Goal: Information Seeking & Learning: Learn about a topic

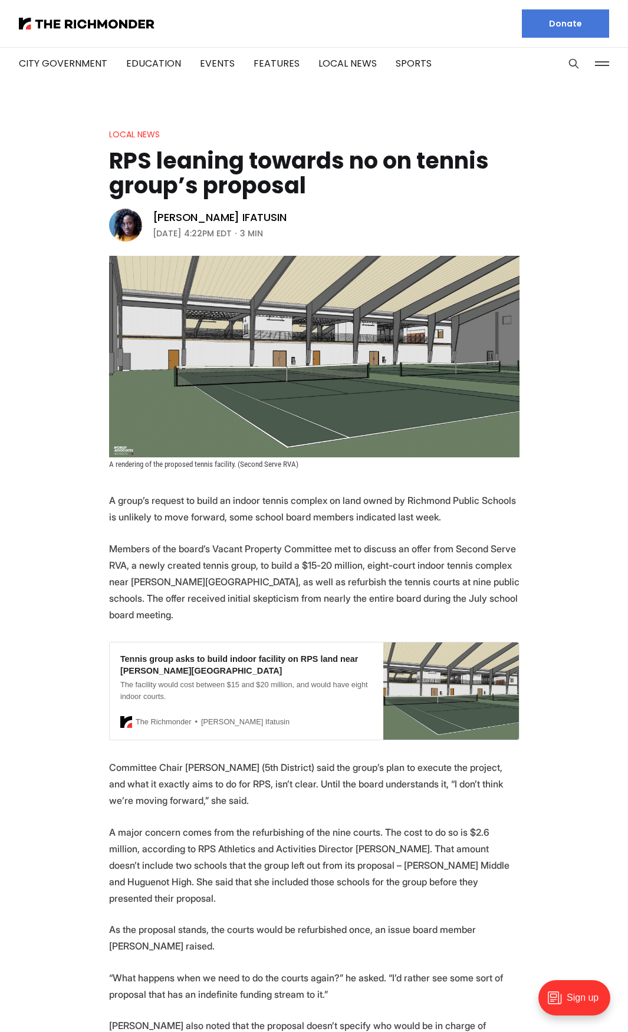
click at [285, 580] on p "Members of the board’s Vacant Property Committee met to discuss an offer from S…" at bounding box center [314, 581] width 410 height 83
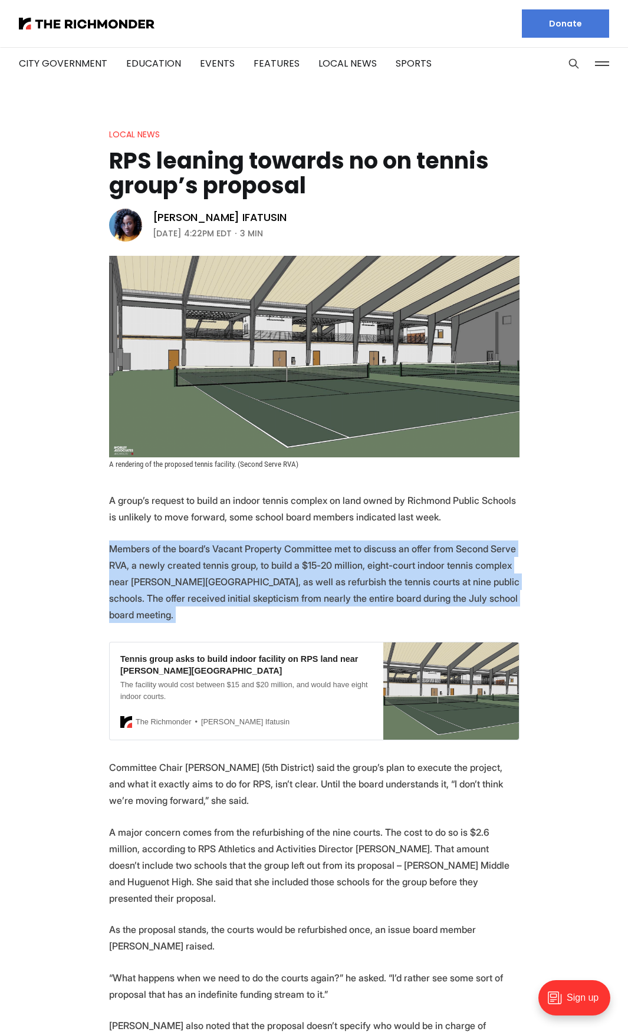
click at [285, 580] on p "Members of the board’s Vacant Property Committee met to discuss an offer from S…" at bounding box center [314, 581] width 410 height 83
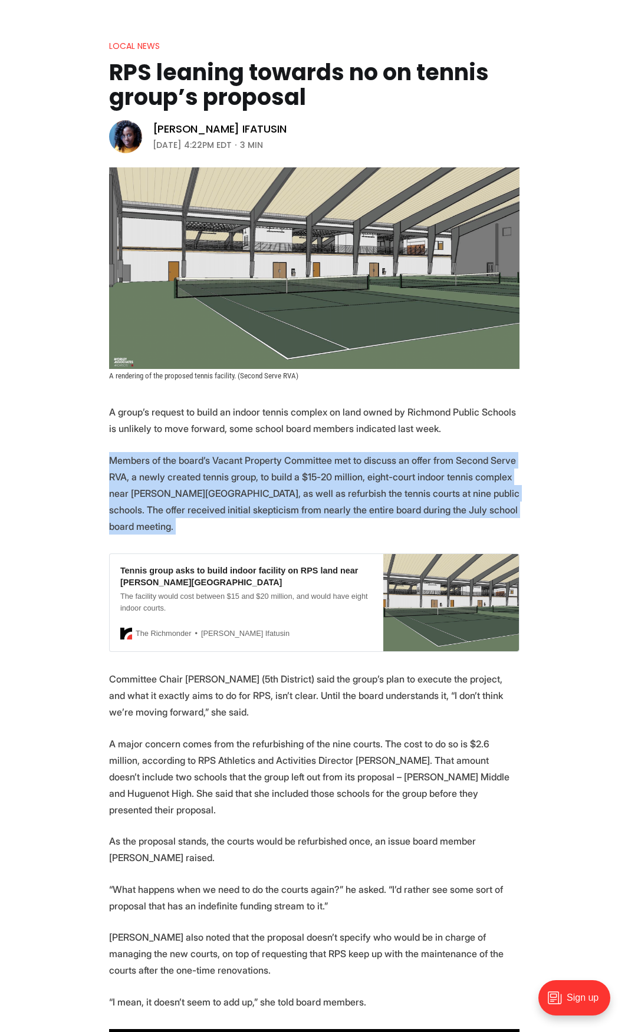
scroll to position [177, 0]
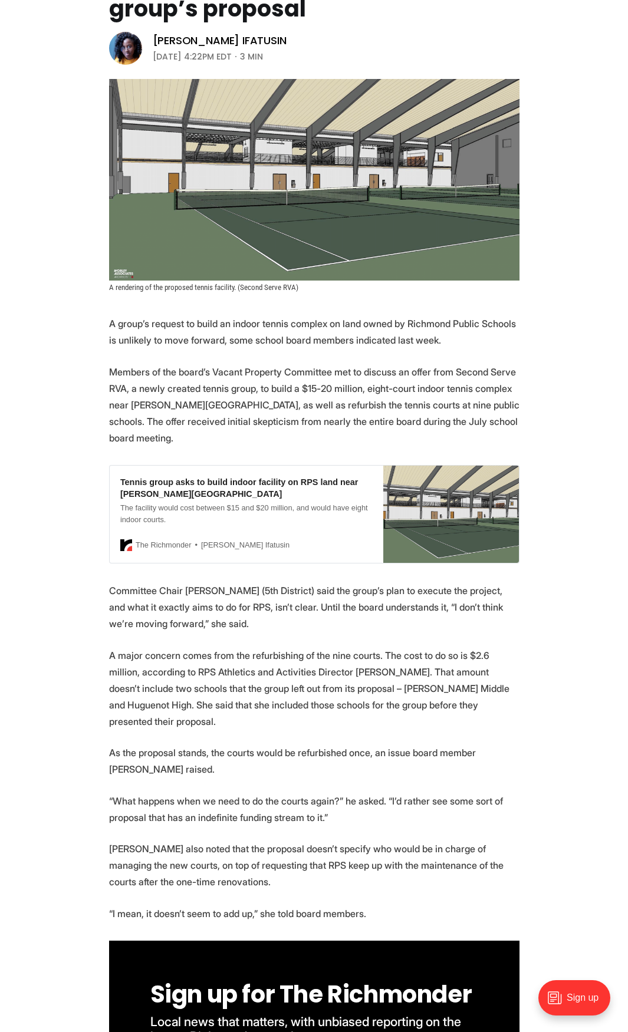
click at [395, 587] on p "Committee Chair [PERSON_NAME] (5th District) said the group’s plan to execute t…" at bounding box center [314, 607] width 410 height 50
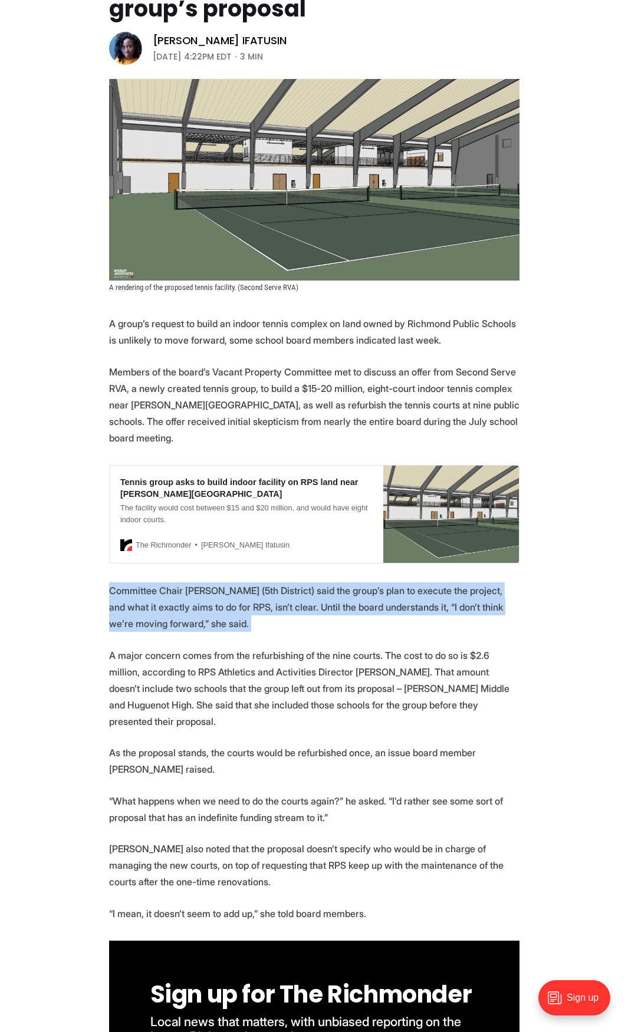
click at [395, 587] on p "Committee Chair [PERSON_NAME] (5th District) said the group’s plan to execute t…" at bounding box center [314, 607] width 410 height 50
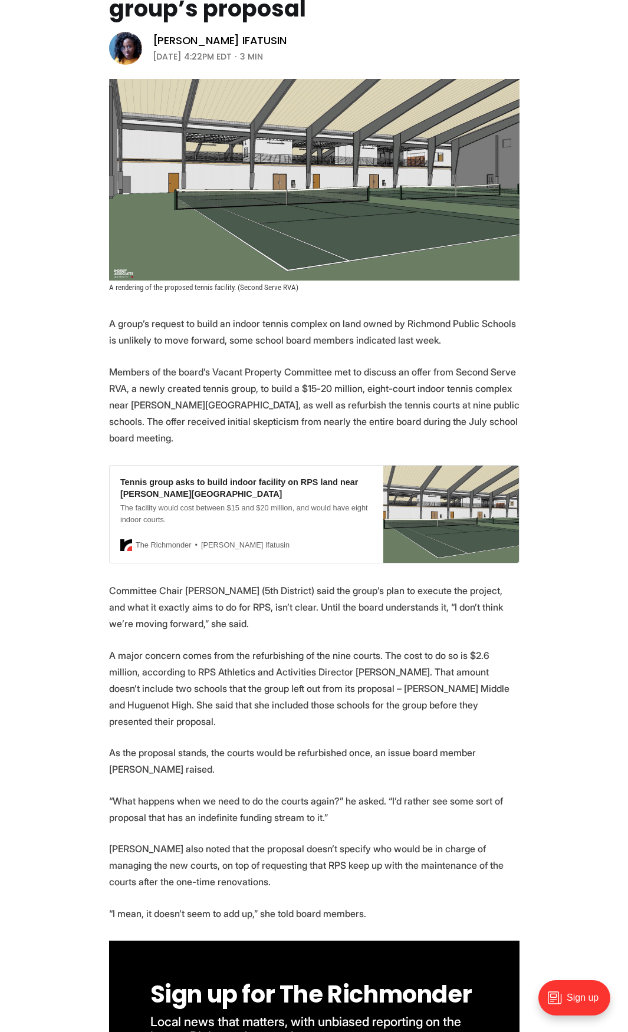
click at [202, 652] on p "A major concern comes from the refurbishing of the nine courts. The cost to do …" at bounding box center [314, 688] width 410 height 83
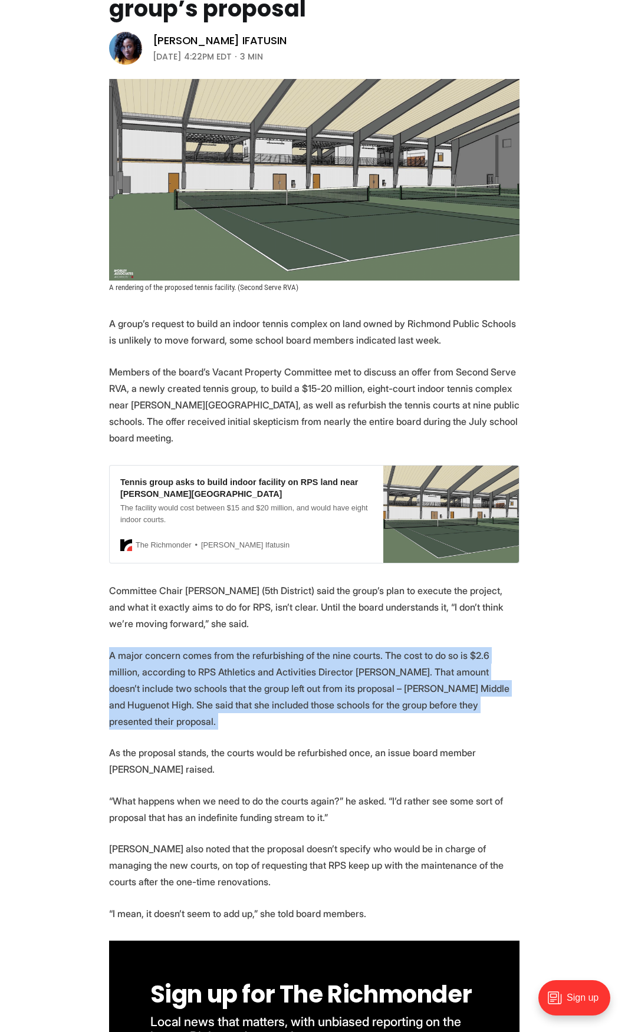
click at [202, 652] on p "A major concern comes from the refurbishing of the nine courts. The cost to do …" at bounding box center [314, 688] width 410 height 83
click at [90, 630] on section "A group’s request to build an indoor tennis complex on land owned by Richmond P…" at bounding box center [314, 899] width 628 height 1169
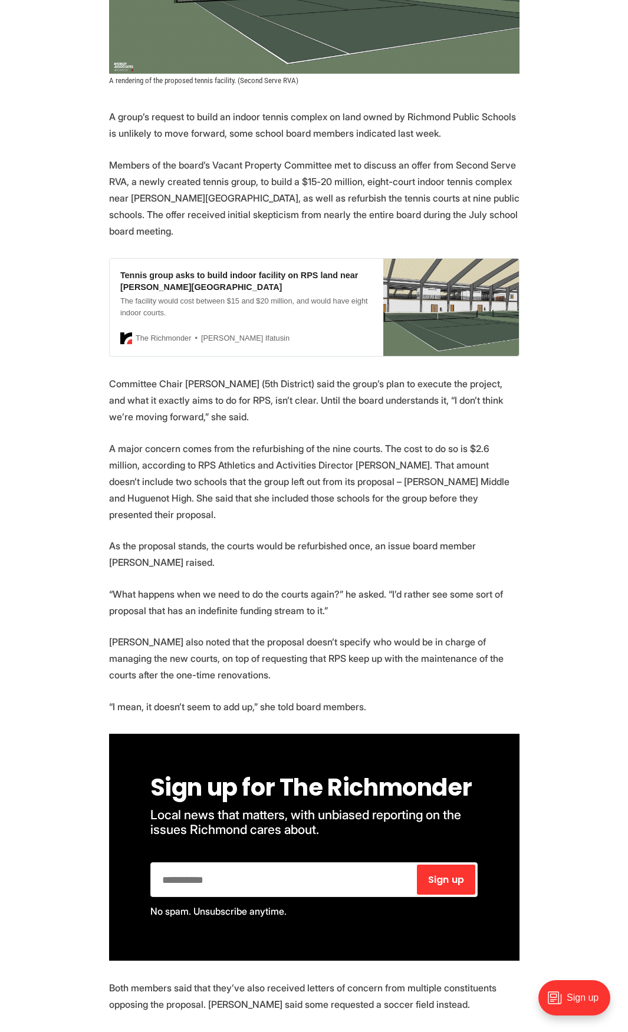
scroll to position [413, 0]
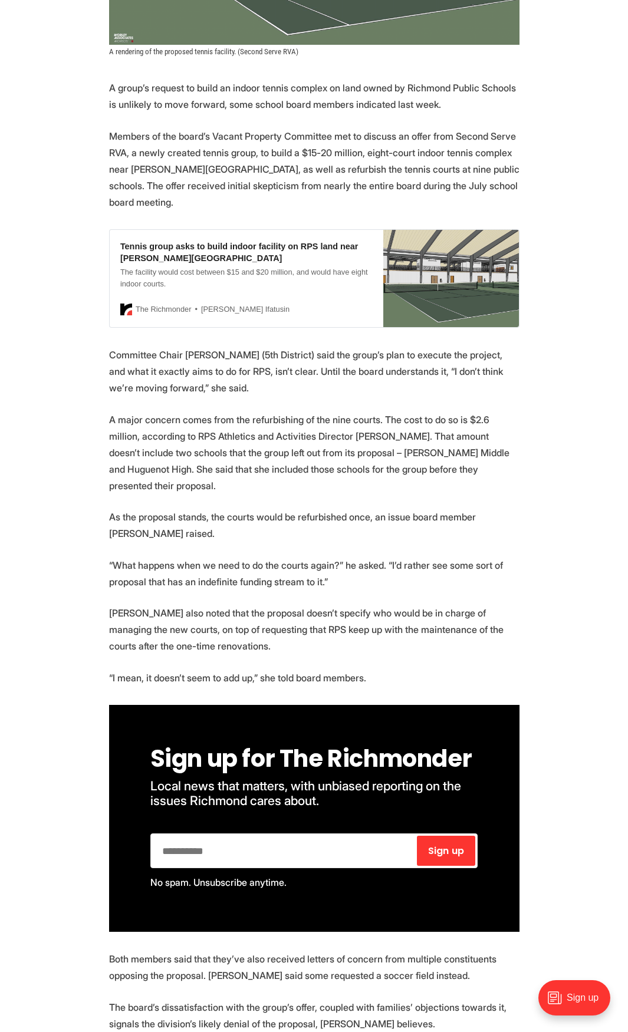
click at [164, 611] on p "[PERSON_NAME] also noted that the proposal doesn’t specify who would be in char…" at bounding box center [314, 630] width 410 height 50
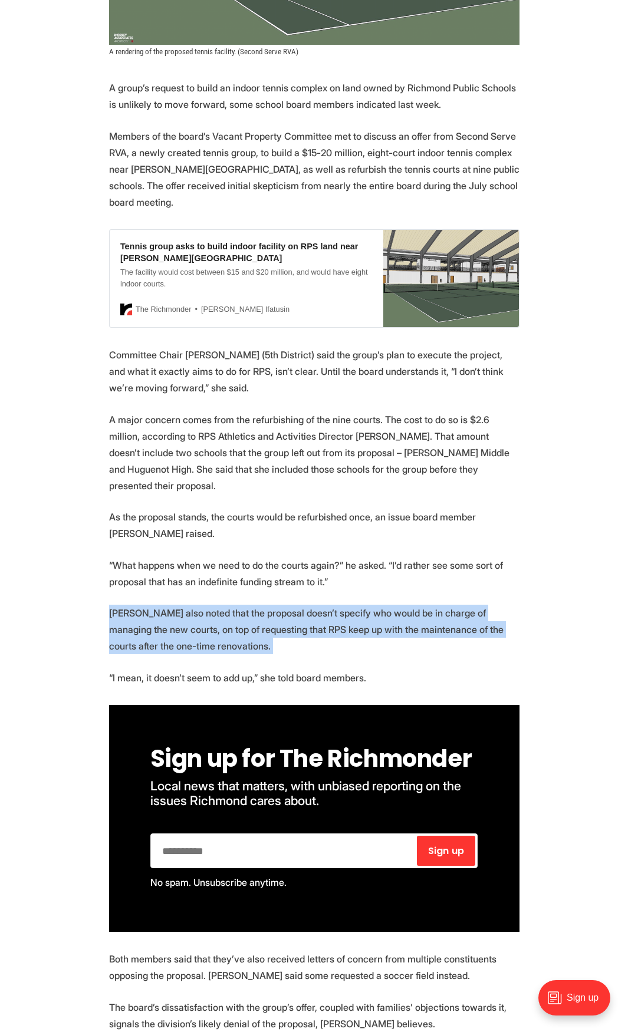
click at [164, 611] on p "[PERSON_NAME] also noted that the proposal doesn’t specify who would be in char…" at bounding box center [314, 630] width 410 height 50
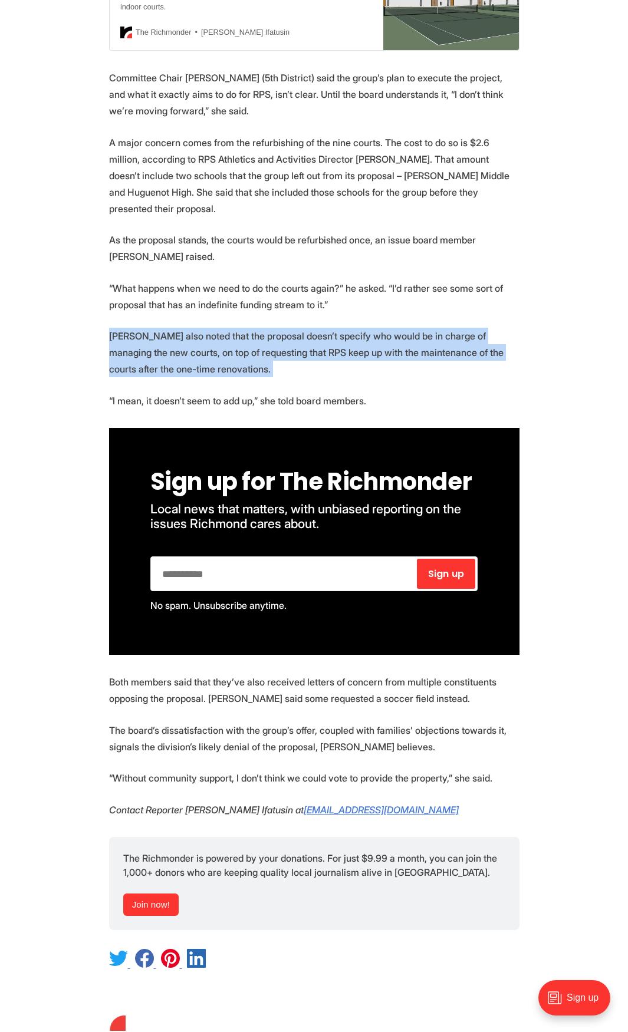
scroll to position [707, 0]
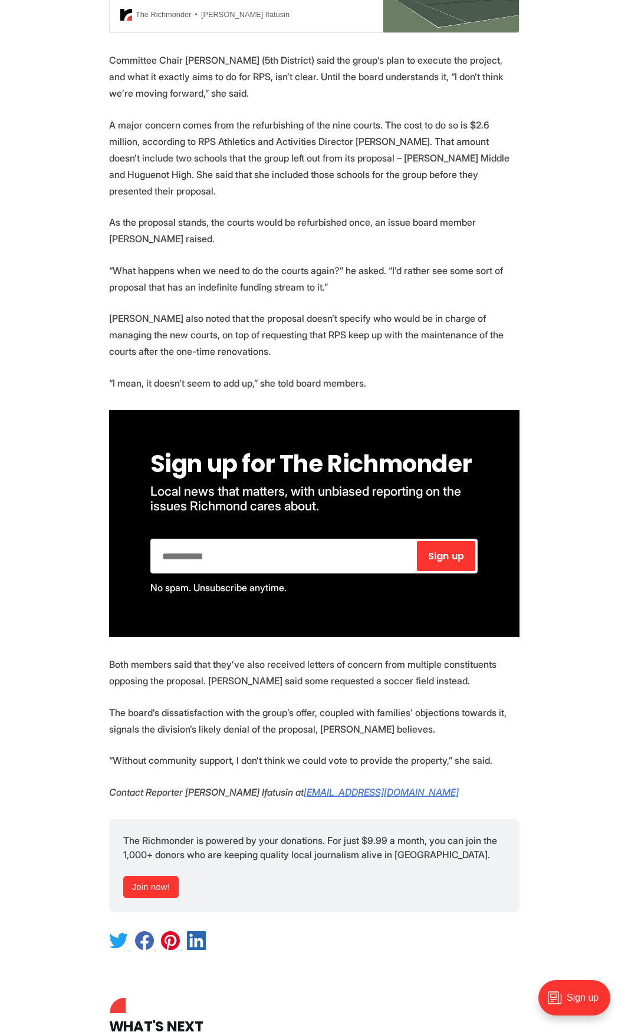
click at [289, 752] on p "“Without community support, I don’t think we could vote to provide the property…" at bounding box center [314, 760] width 410 height 17
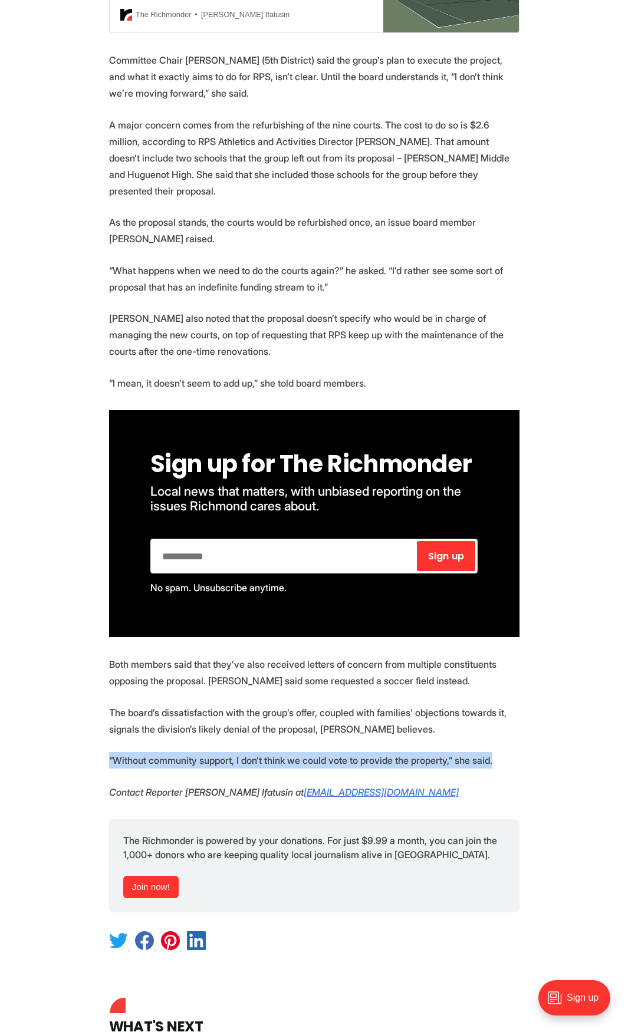
click at [289, 752] on p "“Without community support, I don’t think we could vote to provide the property…" at bounding box center [314, 760] width 410 height 17
click at [161, 752] on p "“Without community support, I don’t think we could vote to provide the property…" at bounding box center [314, 760] width 410 height 17
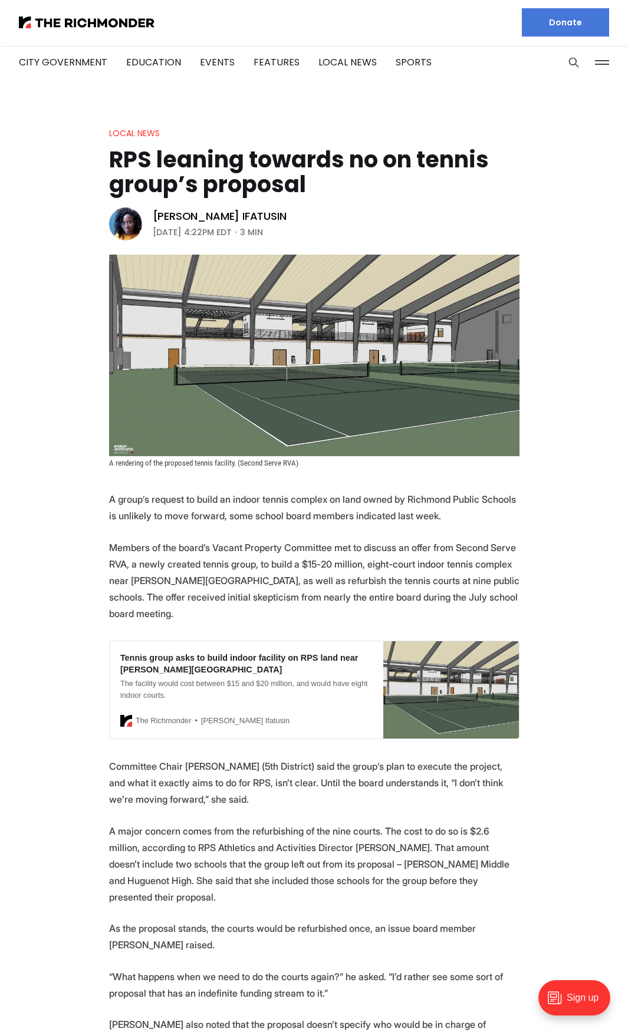
scroll to position [0, 0]
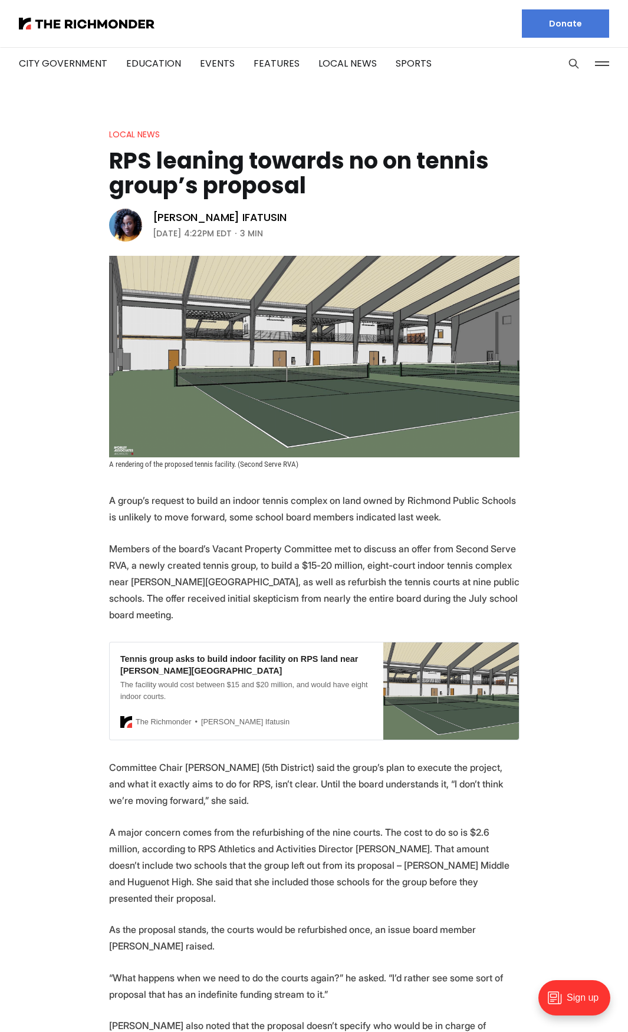
click at [224, 517] on p "A group’s request to build an indoor tennis complex on land owned by Richmond P…" at bounding box center [314, 508] width 410 height 33
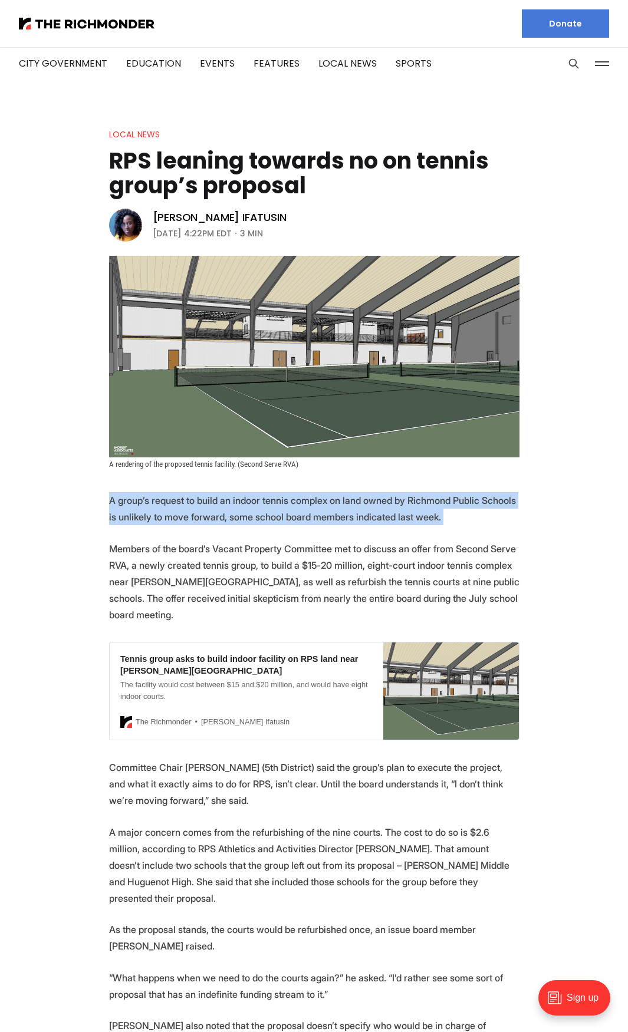
click at [224, 517] on p "A group’s request to build an indoor tennis complex on land owned by Richmond P…" at bounding box center [314, 508] width 410 height 33
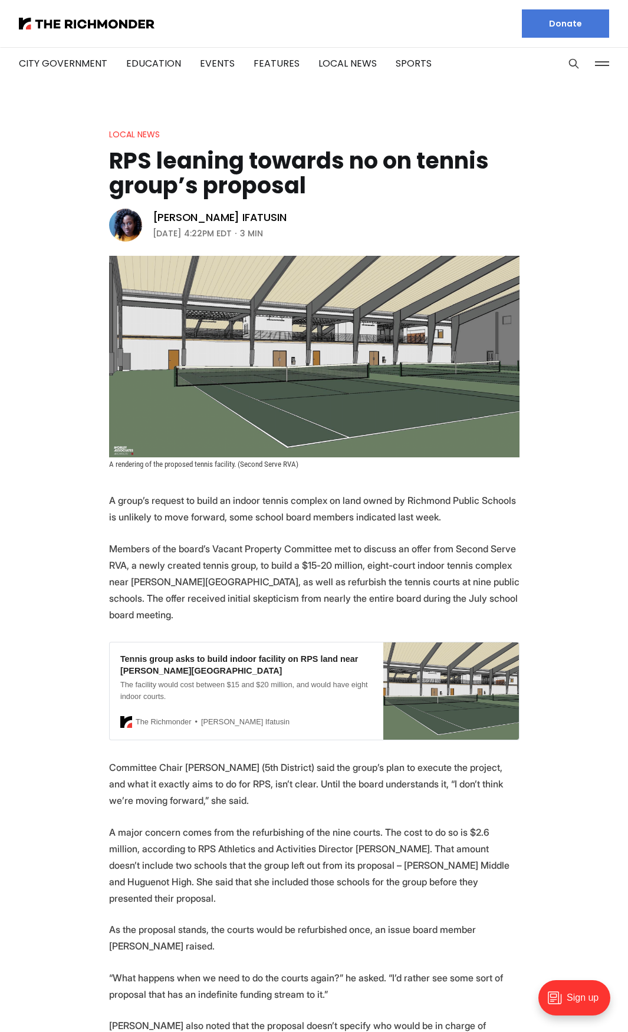
click at [140, 557] on p "Members of the board’s Vacant Property Committee met to discuss an offer from S…" at bounding box center [314, 581] width 410 height 83
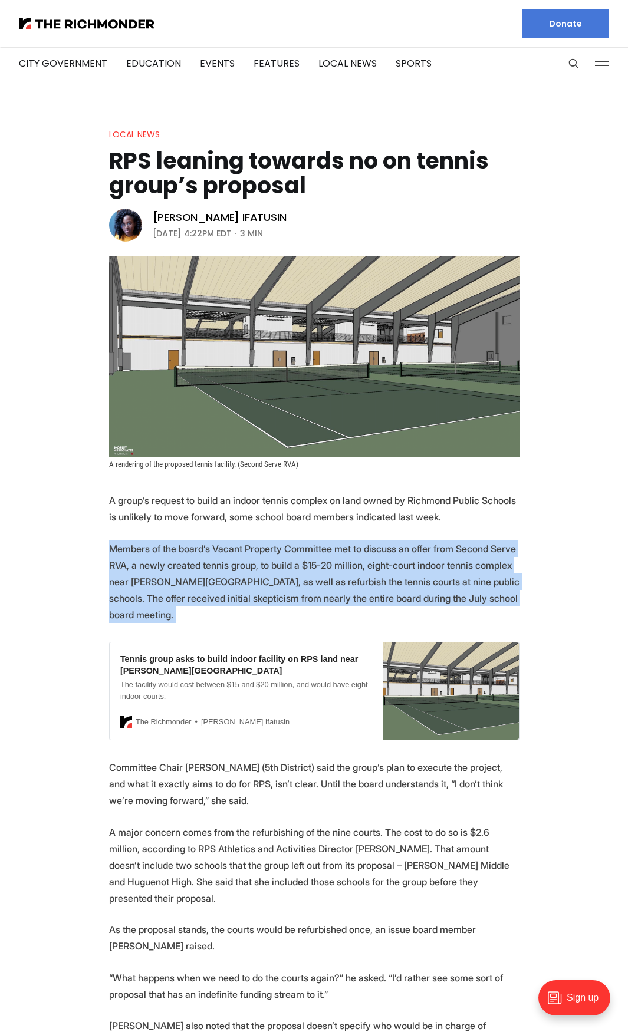
click at [140, 557] on p "Members of the board’s Vacant Property Committee met to discuss an offer from S…" at bounding box center [314, 581] width 410 height 83
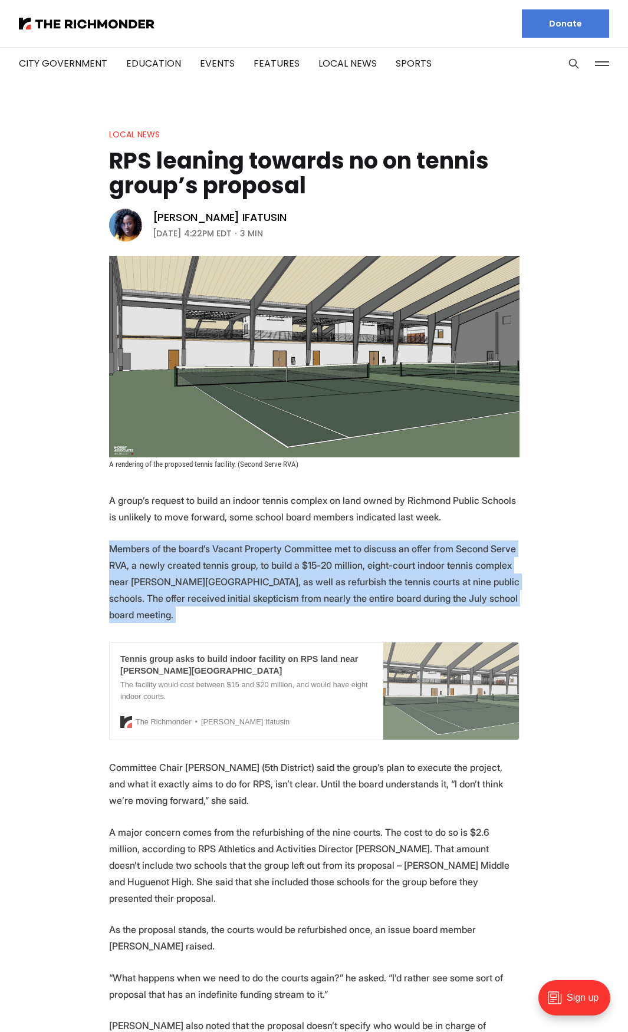
click at [279, 642] on div "Tennis group asks to build indoor facility on RPS land near [PERSON_NAME][GEOGR…" at bounding box center [247, 690] width 274 height 97
